Goal: Task Accomplishment & Management: Manage account settings

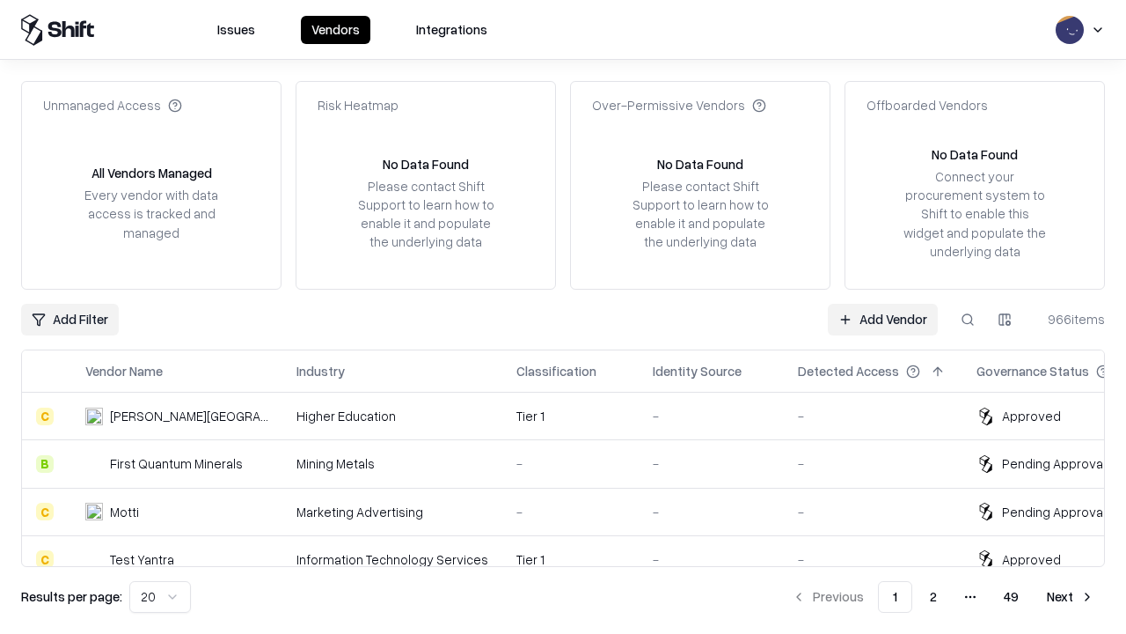
click at [883, 319] on link "Add Vendor" at bounding box center [883, 320] width 110 height 32
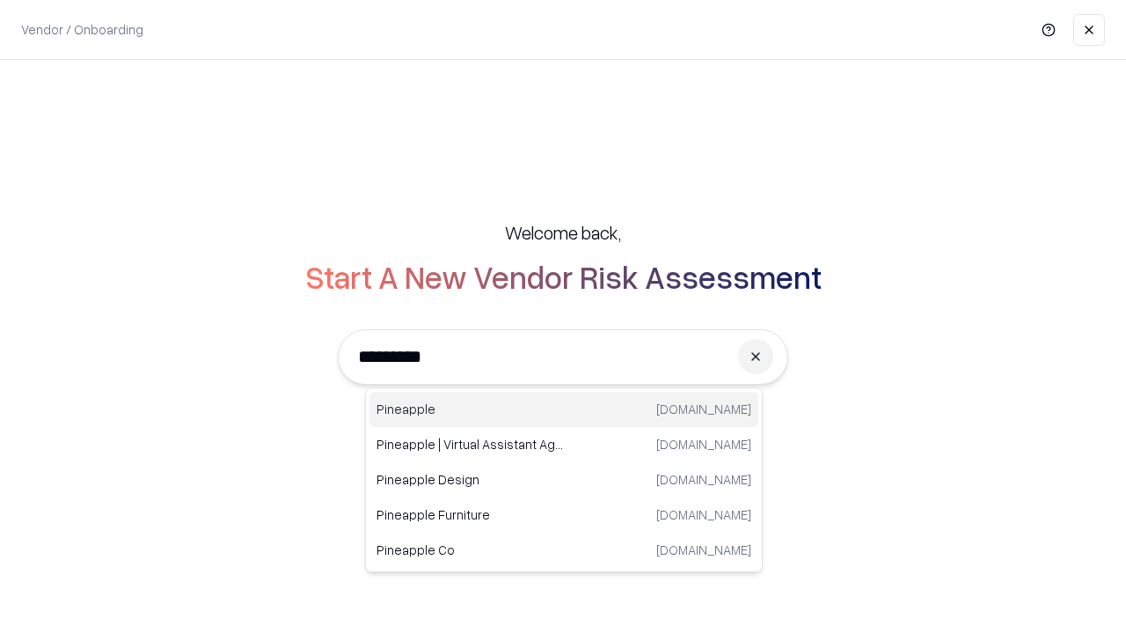
click at [564, 409] on div "Pineapple [DOMAIN_NAME]" at bounding box center [564, 409] width 389 height 35
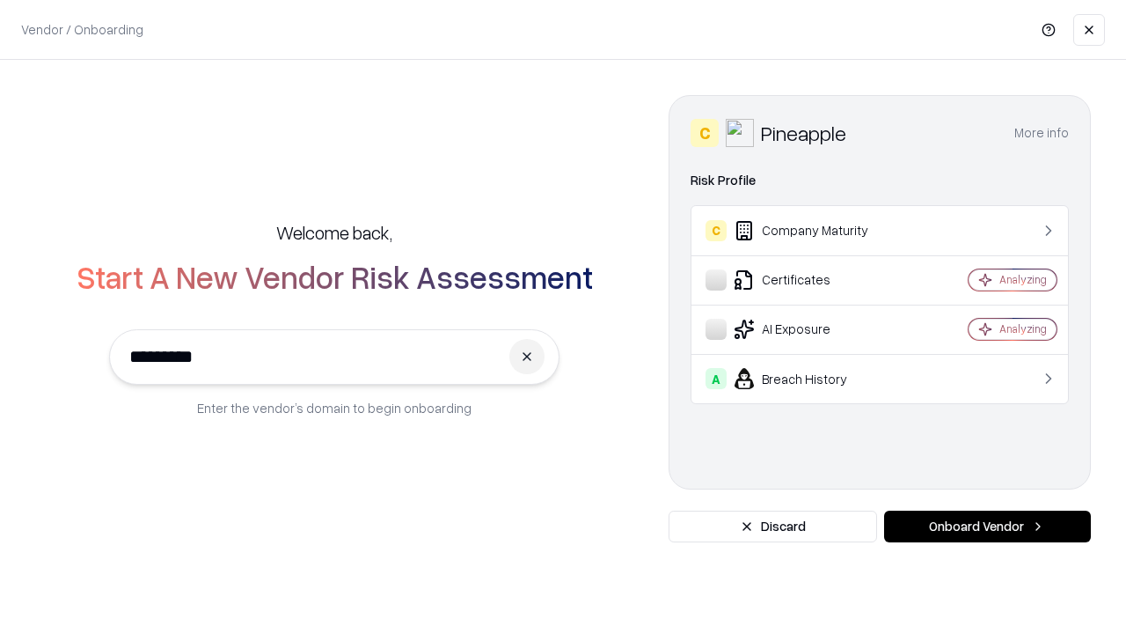
type input "*********"
click at [987, 526] on button "Onboard Vendor" at bounding box center [987, 526] width 207 height 32
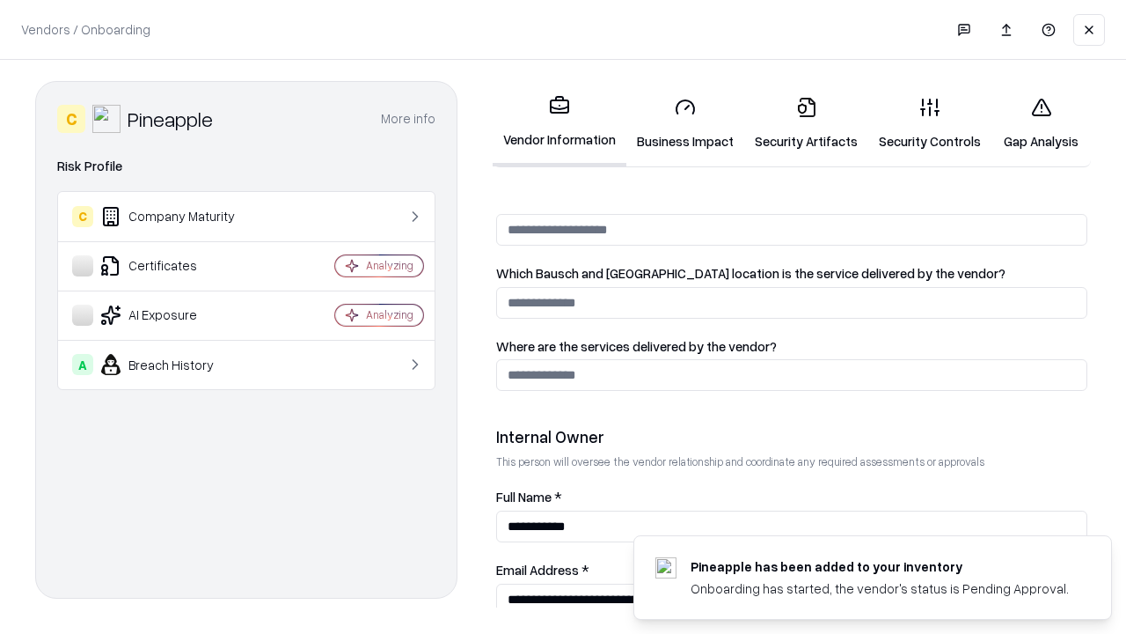
scroll to position [912, 0]
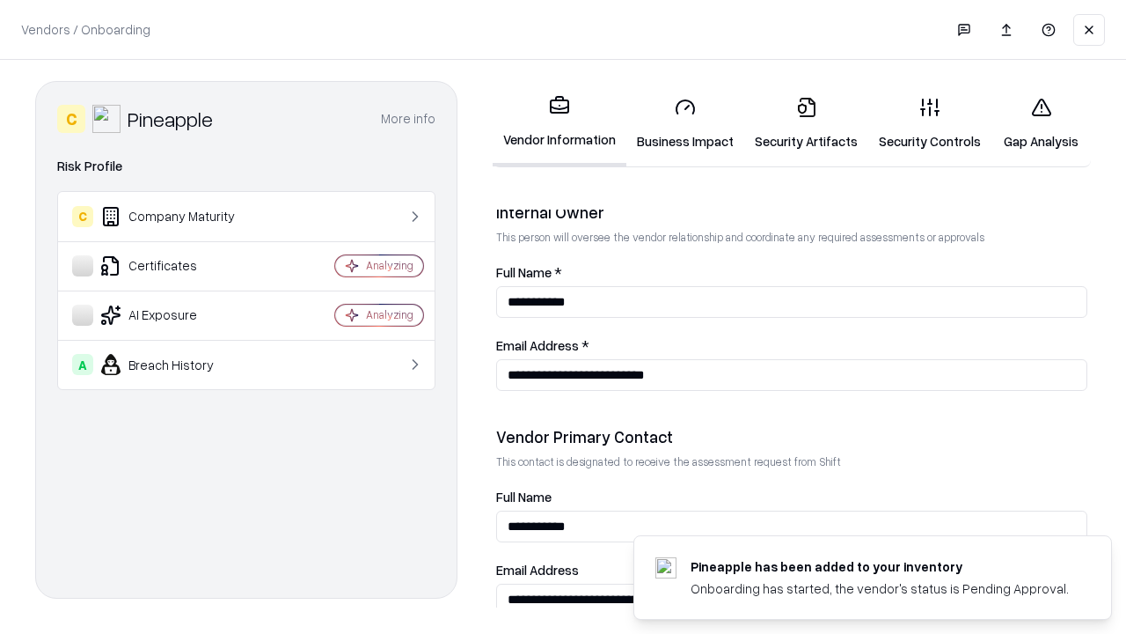
click at [685, 123] on link "Business Impact" at bounding box center [685, 124] width 118 height 82
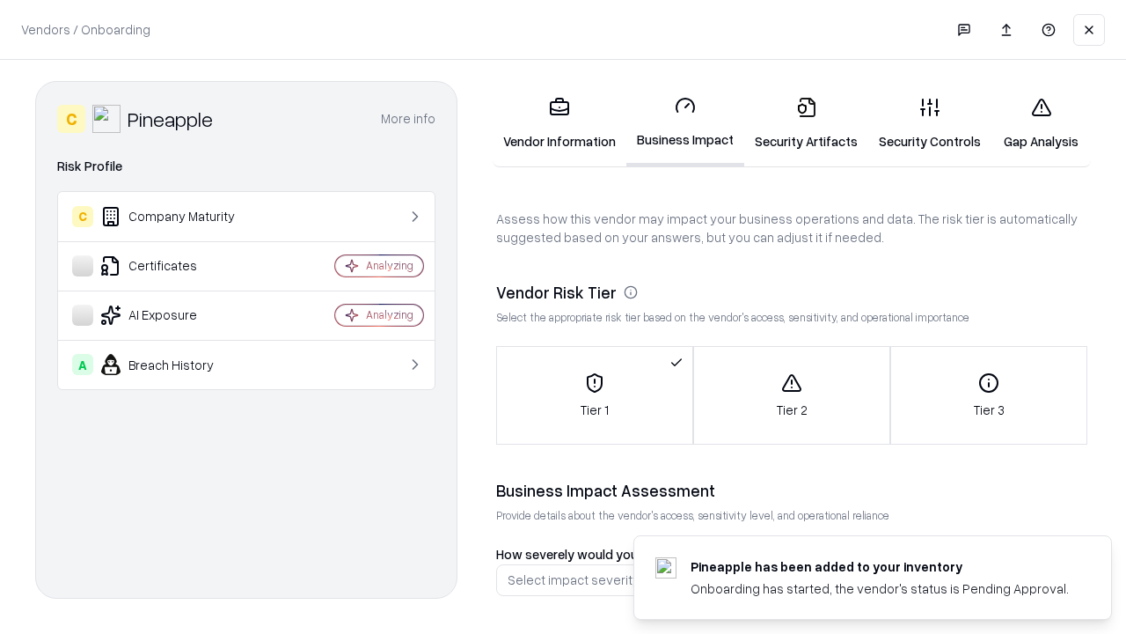
click at [806, 123] on link "Security Artifacts" at bounding box center [806, 124] width 124 height 82
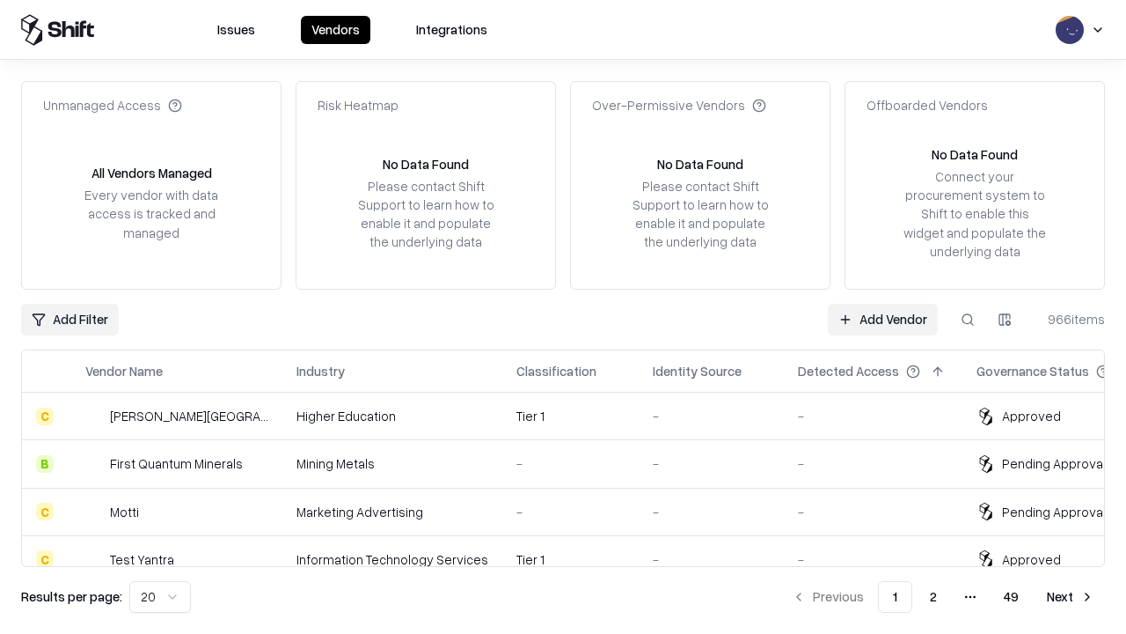
click at [883, 319] on link "Add Vendor" at bounding box center [883, 320] width 110 height 32
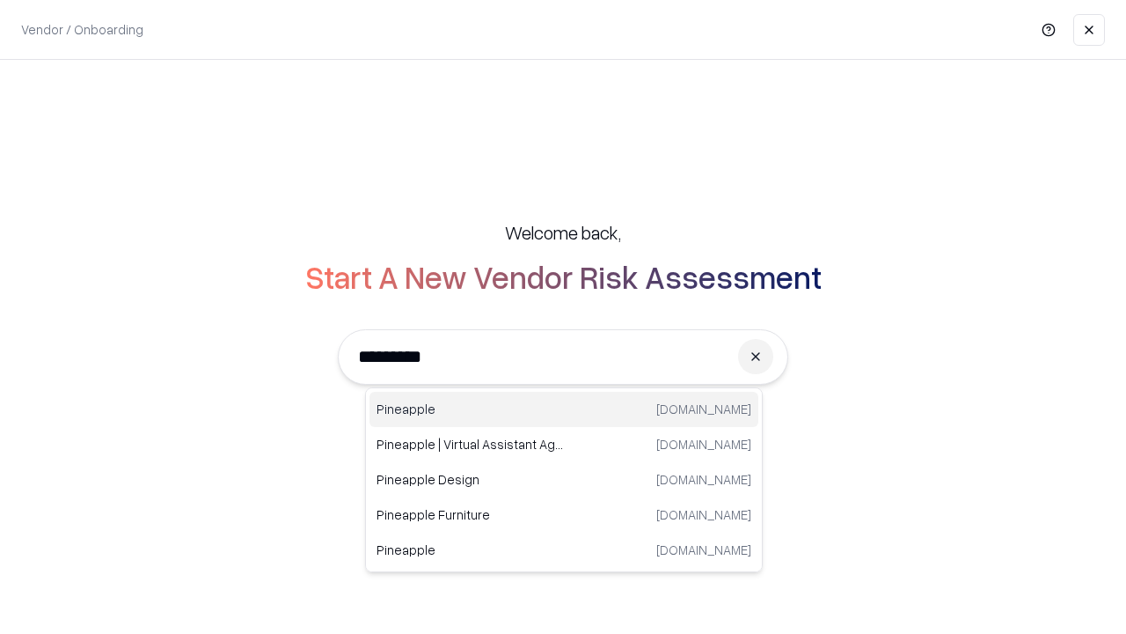
click at [564, 409] on div "Pineapple [DOMAIN_NAME]" at bounding box center [564, 409] width 389 height 35
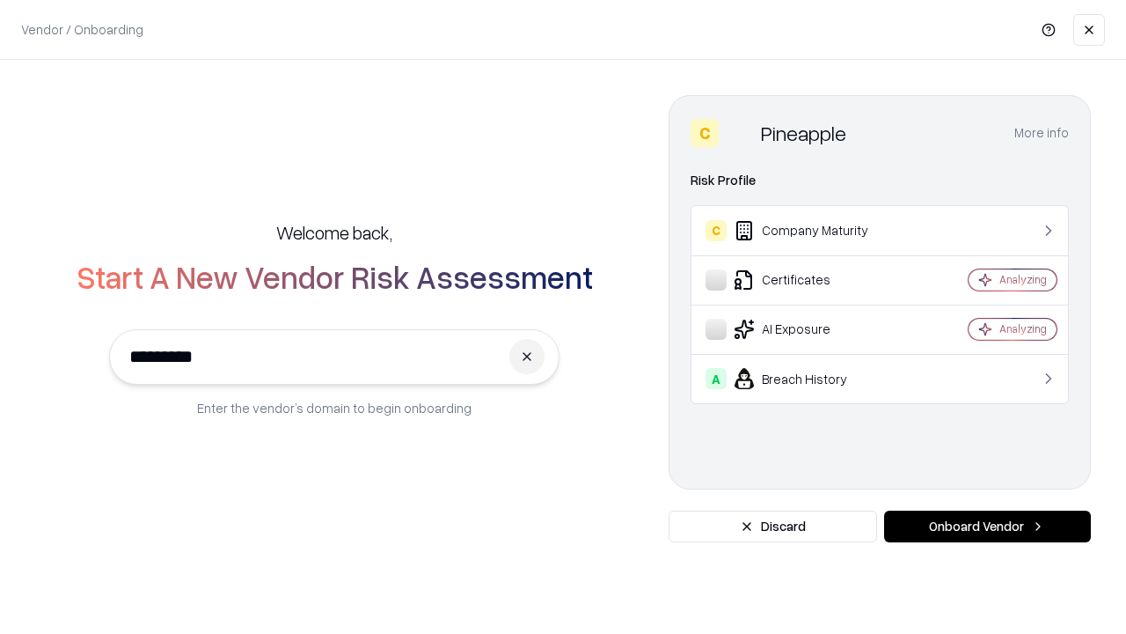
type input "*********"
click at [987, 526] on button "Onboard Vendor" at bounding box center [987, 526] width 207 height 32
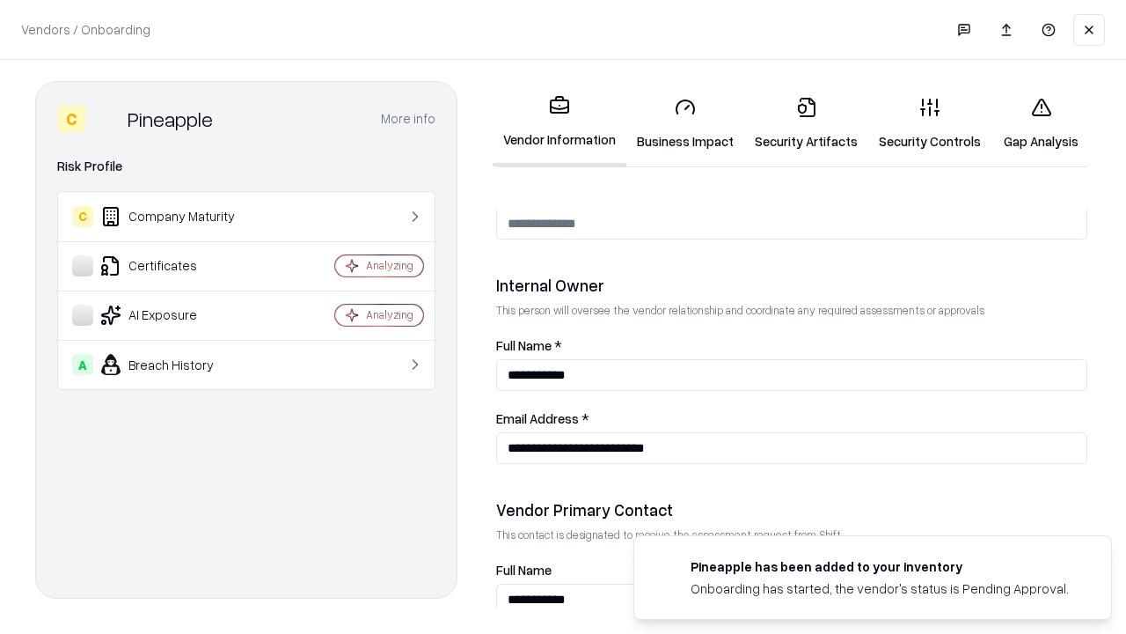
scroll to position [912, 0]
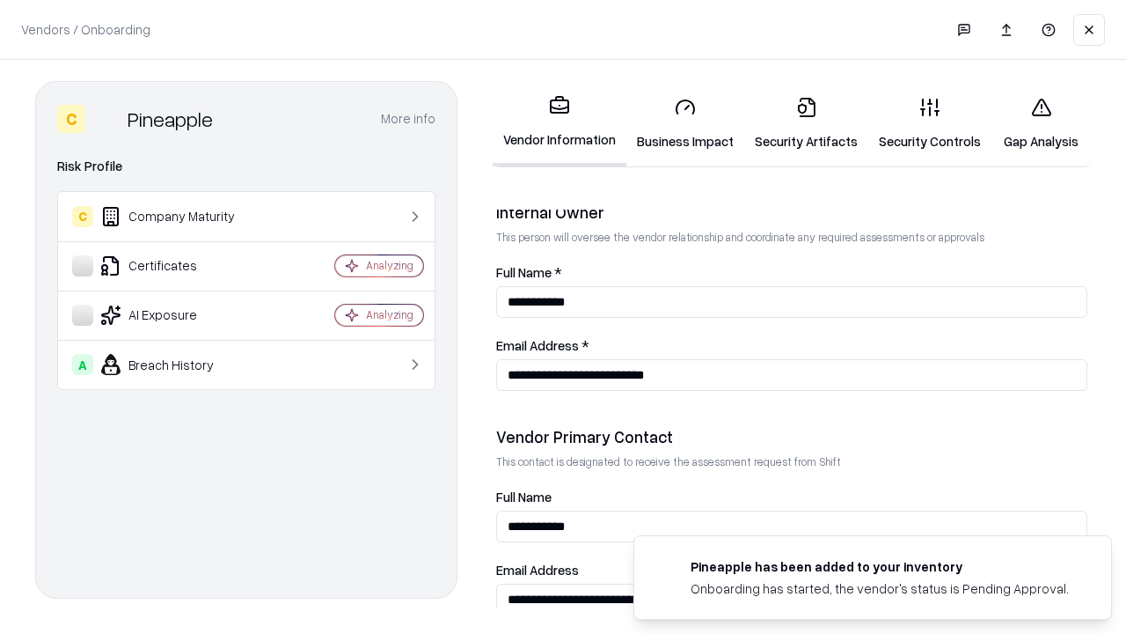
click at [1041, 123] on link "Gap Analysis" at bounding box center [1041, 124] width 99 height 82
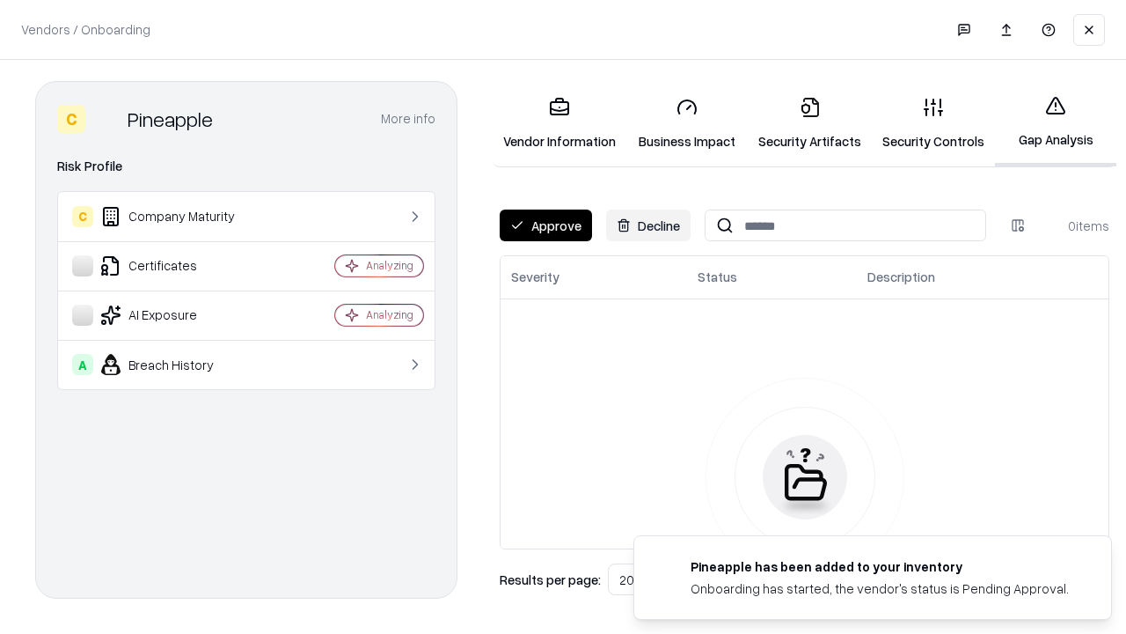
click at [546, 225] on button "Approve" at bounding box center [546, 225] width 92 height 32
